Goal: Task Accomplishment & Management: Complete application form

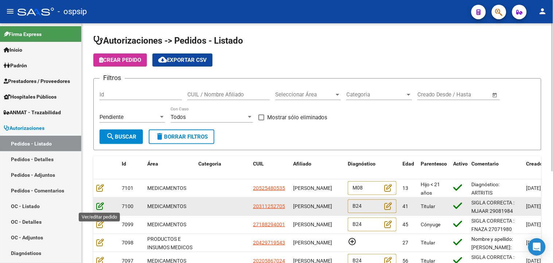
click at [99, 205] on icon at bounding box center [100, 206] width 8 height 8
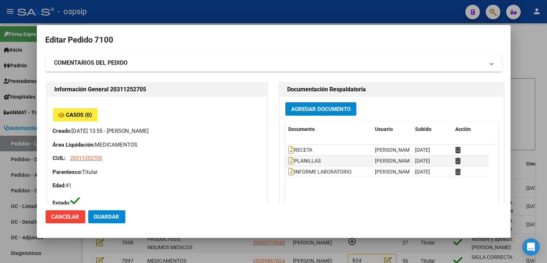
type input "Neuquen, CENTENARIO, [PERSON_NAME] LOTE 499"
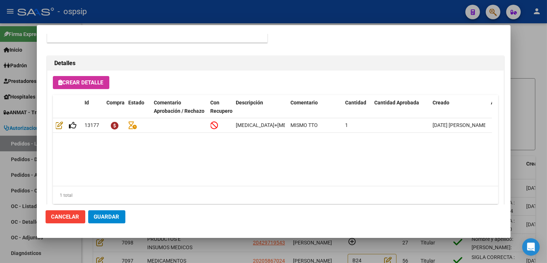
scroll to position [520, 0]
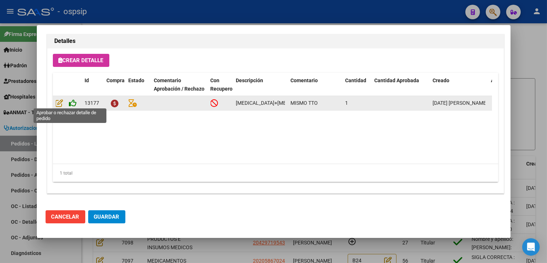
click at [75, 103] on icon at bounding box center [73, 103] width 8 height 8
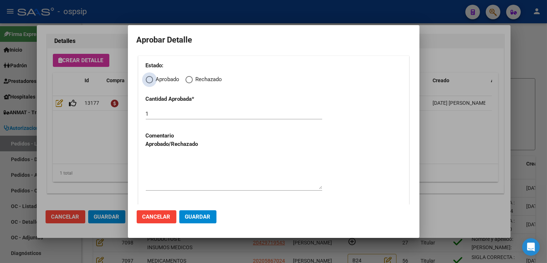
click at [150, 82] on span "Elija una opción" at bounding box center [149, 79] width 7 height 7
click at [150, 82] on input "Aprobado" at bounding box center [149, 79] width 7 height 7
radio input "true"
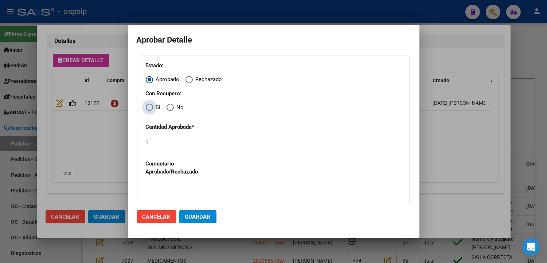
click at [148, 109] on span "Elija una opción" at bounding box center [149, 107] width 7 height 7
click at [148, 109] on input "Si" at bounding box center [149, 107] width 7 height 7
radio input "true"
click at [190, 191] on textarea at bounding box center [234, 200] width 176 height 34
click at [196, 217] on span "Guardar" at bounding box center [198, 217] width 26 height 7
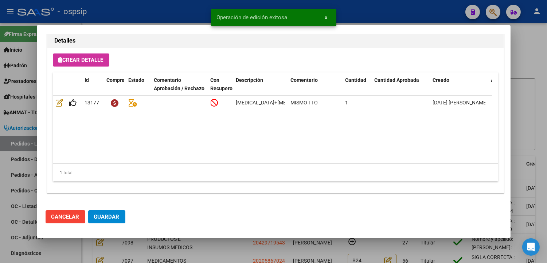
type input "NEUQUEN, CENTENARIO, [PERSON_NAME] LOTE 499"
type input "AGUARDANDO DATOS"
click at [111, 219] on span "Guardar" at bounding box center [107, 217] width 26 height 7
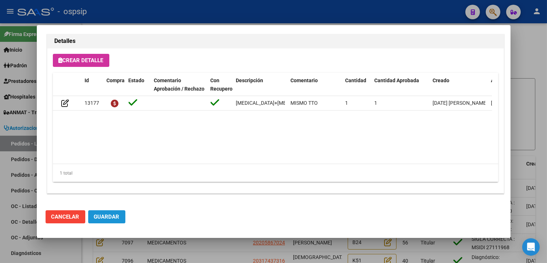
click at [111, 218] on span "Guardar" at bounding box center [107, 217] width 26 height 7
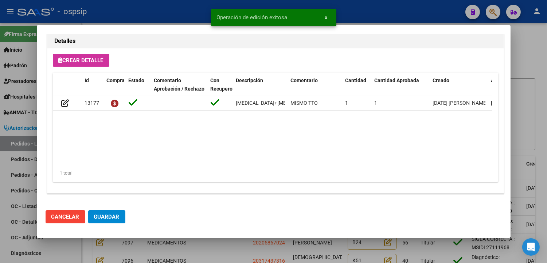
click at [209, 252] on div at bounding box center [273, 131] width 547 height 263
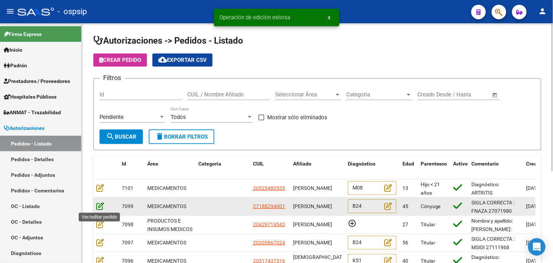
click at [99, 208] on icon at bounding box center [100, 206] width 8 height 8
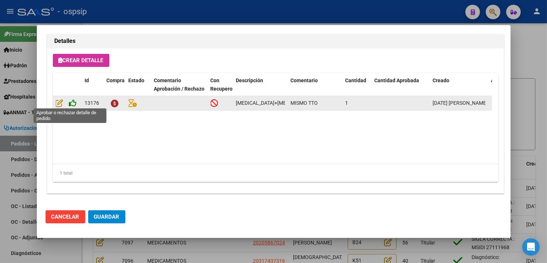
click at [70, 101] on icon at bounding box center [73, 103] width 8 height 8
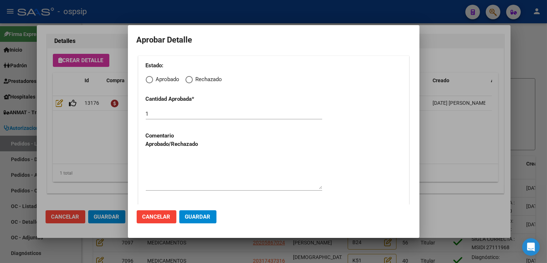
click at [149, 81] on span "Elija una opción" at bounding box center [149, 79] width 7 height 7
click at [149, 81] on input "Aprobado" at bounding box center [149, 79] width 7 height 7
radio input "true"
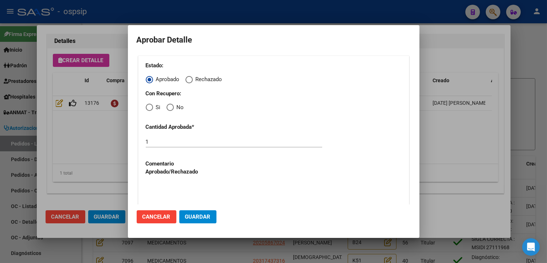
click at [146, 109] on span "Elija una opción" at bounding box center [149, 107] width 7 height 7
click at [146, 109] on input "Si" at bounding box center [149, 107] width 7 height 7
radio input "true"
click at [173, 191] on textarea at bounding box center [234, 200] width 176 height 34
click at [195, 216] on span "Guardar" at bounding box center [198, 217] width 26 height 7
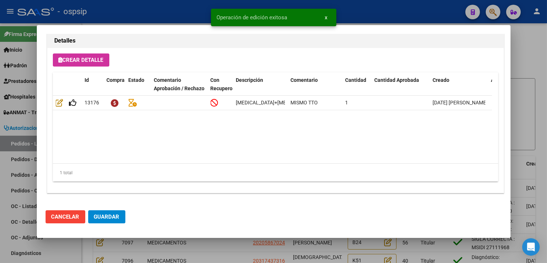
type input "[GEOGRAPHIC_DATA], [GEOGRAPHIC_DATA], [PERSON_NAME] D 5739"
type input "AGUARDANDO DATOS"
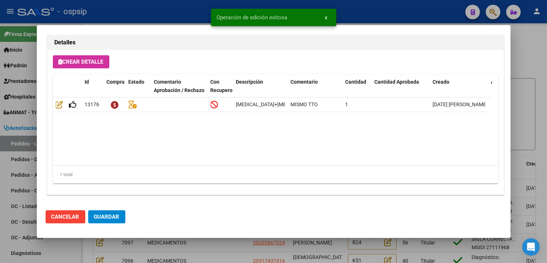
click at [106, 220] on span "Guardar" at bounding box center [107, 217] width 26 height 7
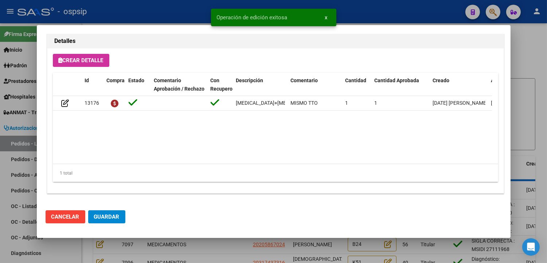
click at [202, 253] on div at bounding box center [273, 131] width 547 height 263
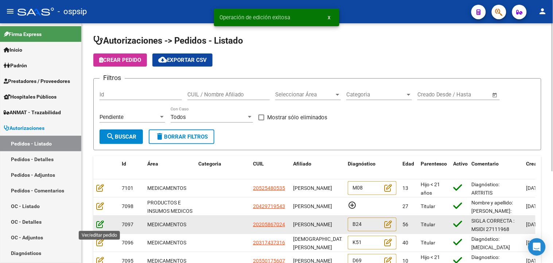
click at [97, 226] on icon at bounding box center [100, 224] width 8 height 8
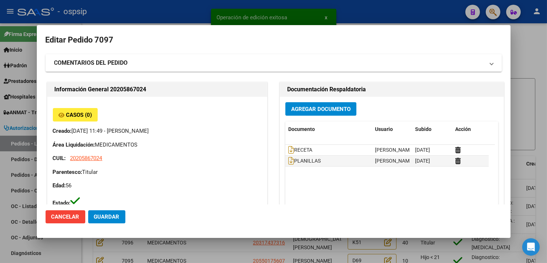
type input "[GEOGRAPHIC_DATA], [GEOGRAPHIC_DATA], [GEOGRAPHIC_DATA] 105"
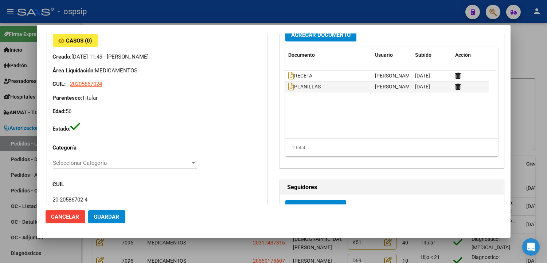
scroll to position [34, 0]
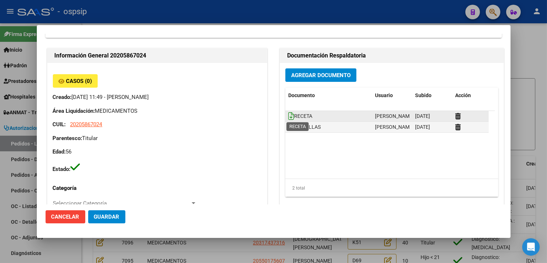
click at [289, 114] on icon at bounding box center [291, 116] width 6 height 8
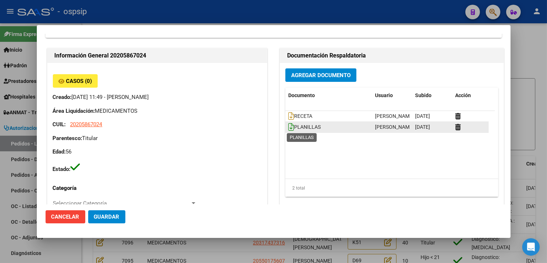
click at [288, 129] on icon at bounding box center [291, 127] width 6 height 8
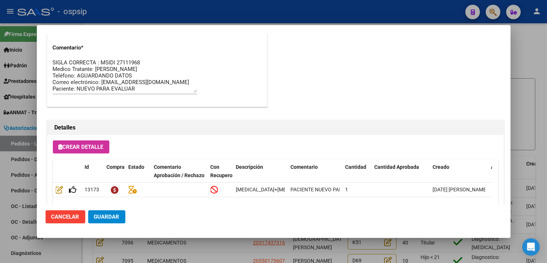
scroll to position [439, 0]
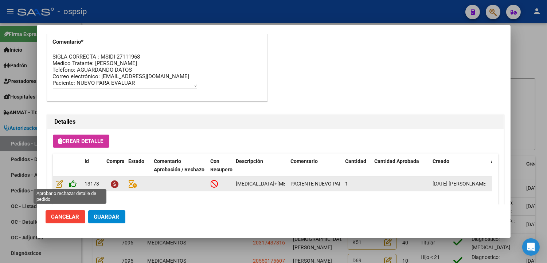
click at [73, 187] on icon at bounding box center [73, 184] width 8 height 8
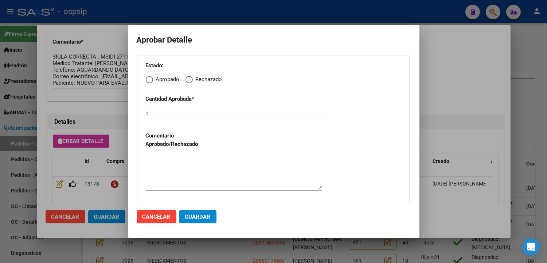
click at [150, 80] on span "Elija una opción" at bounding box center [149, 79] width 7 height 7
click at [150, 80] on input "Aprobado" at bounding box center [149, 79] width 7 height 7
radio input "true"
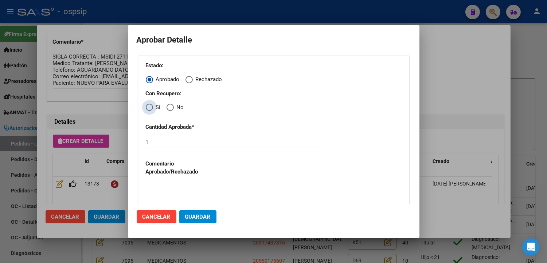
click at [149, 107] on span "Elija una opción" at bounding box center [149, 107] width 0 height 0
click at [149, 108] on input "Si" at bounding box center [149, 107] width 7 height 7
radio input "true"
click at [171, 189] on textarea at bounding box center [234, 200] width 176 height 34
click at [191, 220] on span "Guardar" at bounding box center [198, 217] width 26 height 7
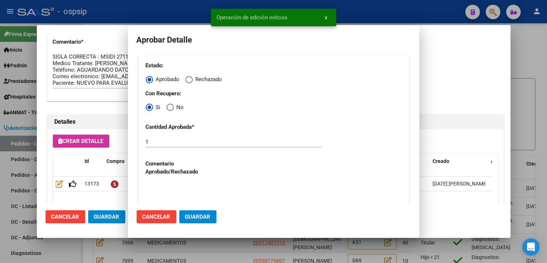
type input "[GEOGRAPHIC_DATA], [PERSON_NAME], [PERSON_NAME] 4877"
type input "AGUARDANDO DATOS"
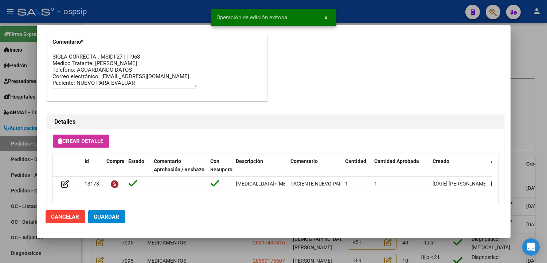
click at [103, 220] on span "Guardar" at bounding box center [107, 217] width 26 height 7
click at [203, 252] on div at bounding box center [273, 131] width 547 height 263
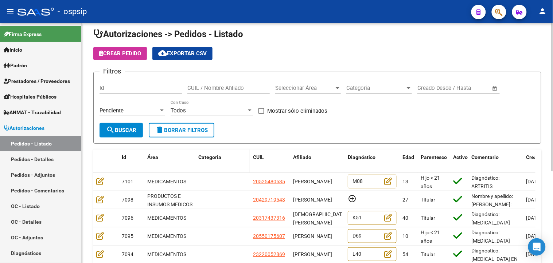
scroll to position [0, 0]
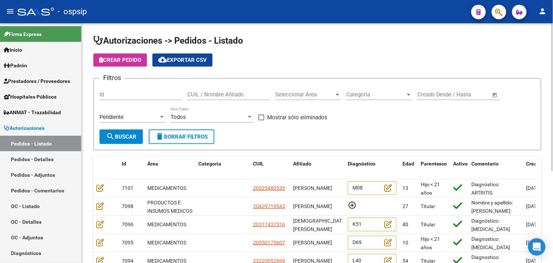
click at [298, 97] on span "Seleccionar Área" at bounding box center [304, 94] width 59 height 7
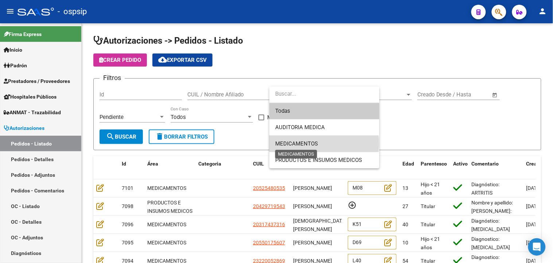
click at [297, 144] on span "MEDICAMENTOS" at bounding box center [296, 144] width 43 height 7
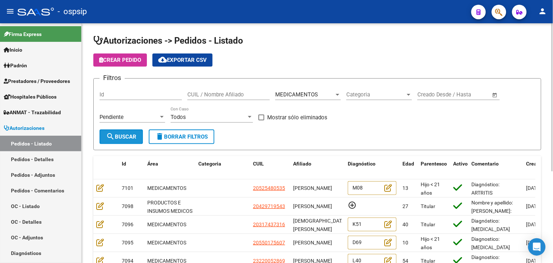
click at [126, 136] on span "search Buscar" at bounding box center [121, 137] width 30 height 7
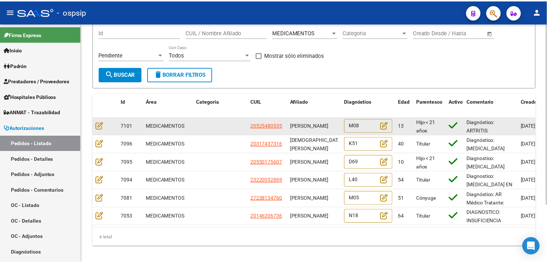
scroll to position [75, 0]
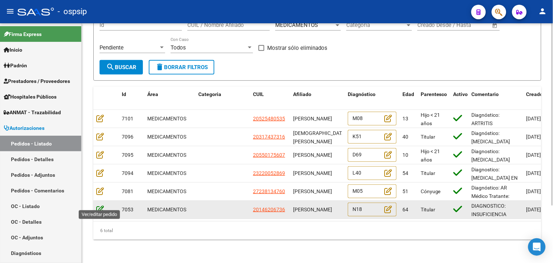
click at [98, 205] on icon at bounding box center [100, 209] width 8 height 8
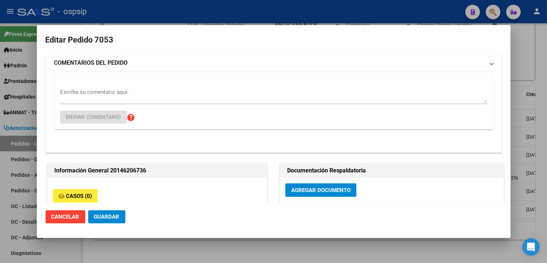
type input "[GEOGRAPHIC_DATA], [GEOGRAPHIC_DATA][PERSON_NAME], 55 2228"
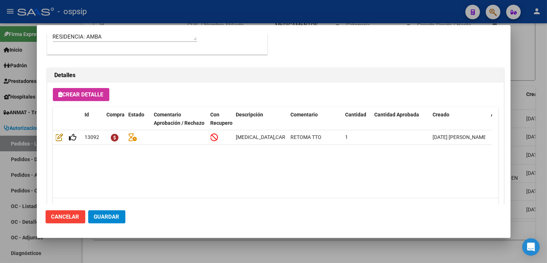
scroll to position [486, 0]
click at [181, 248] on div at bounding box center [273, 131] width 547 height 263
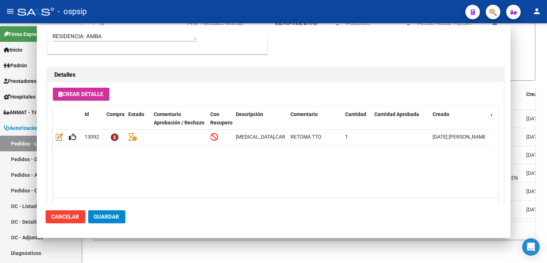
click at [181, 248] on div "Autorizaciones -> Pedidos - Listado Crear Pedido cloud_download Exportar CSV Fi…" at bounding box center [314, 109] width 465 height 310
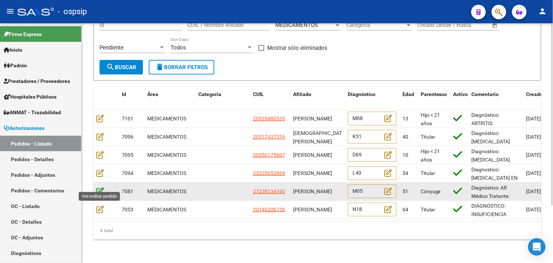
click at [99, 187] on icon at bounding box center [100, 191] width 8 height 8
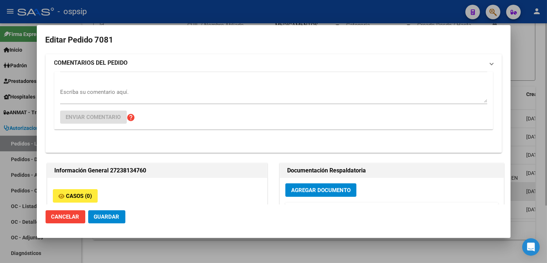
type input "[GEOGRAPHIC_DATA], [PERSON_NAME], EL TORDO 2365"
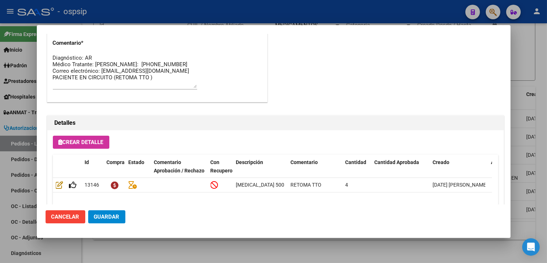
scroll to position [520, 0]
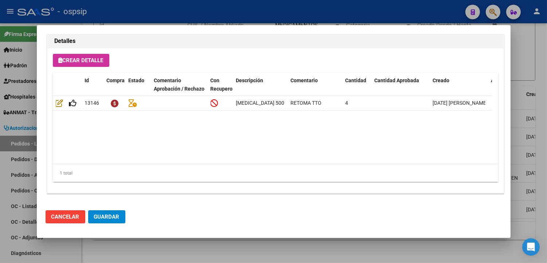
click at [169, 260] on div at bounding box center [273, 131] width 547 height 263
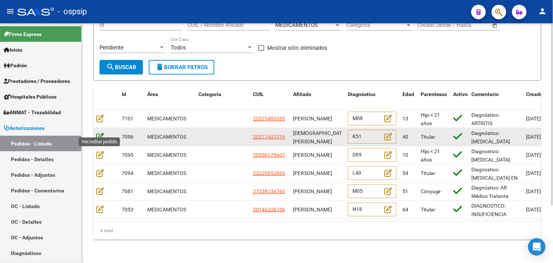
click at [102, 133] on icon at bounding box center [100, 137] width 8 height 8
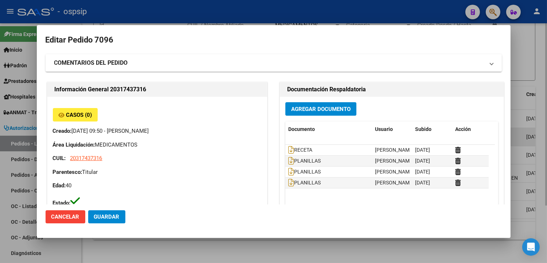
type input "[PERSON_NAME]"
type input "[GEOGRAPHIC_DATA], [GEOGRAPHIC_DATA], DIAG 79 Y 56 957, Piso: 06, Departamento:…"
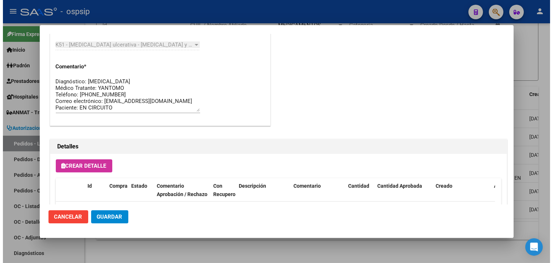
scroll to position [486, 0]
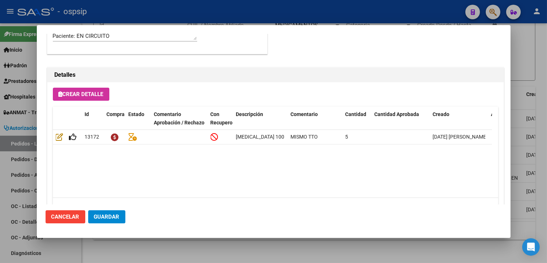
click at [183, 250] on div at bounding box center [273, 131] width 547 height 263
